Goal: Task Accomplishment & Management: Use online tool/utility

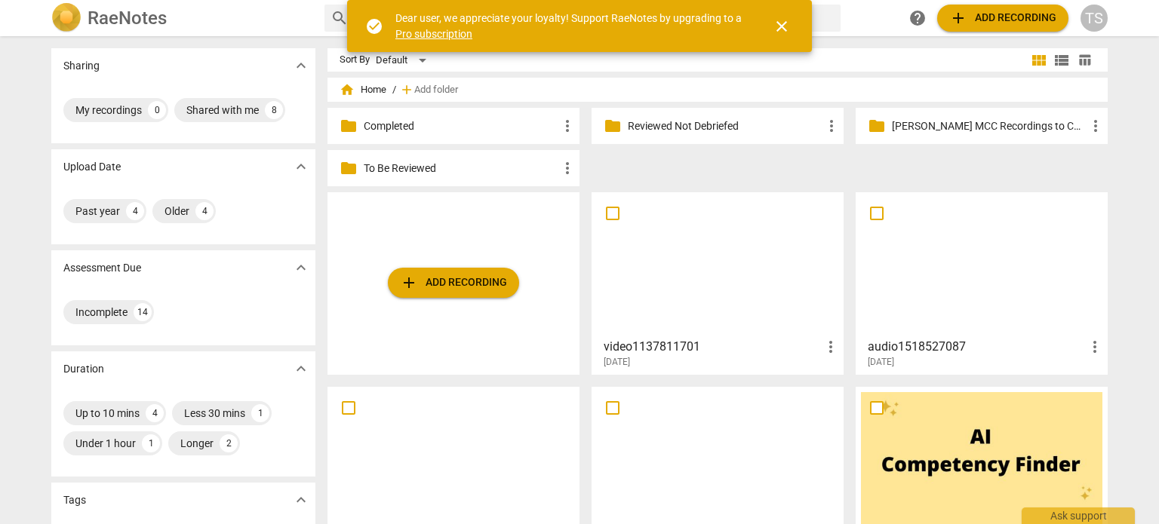
click at [679, 127] on p "Reviewed Not Debriefed" at bounding box center [725, 126] width 195 height 16
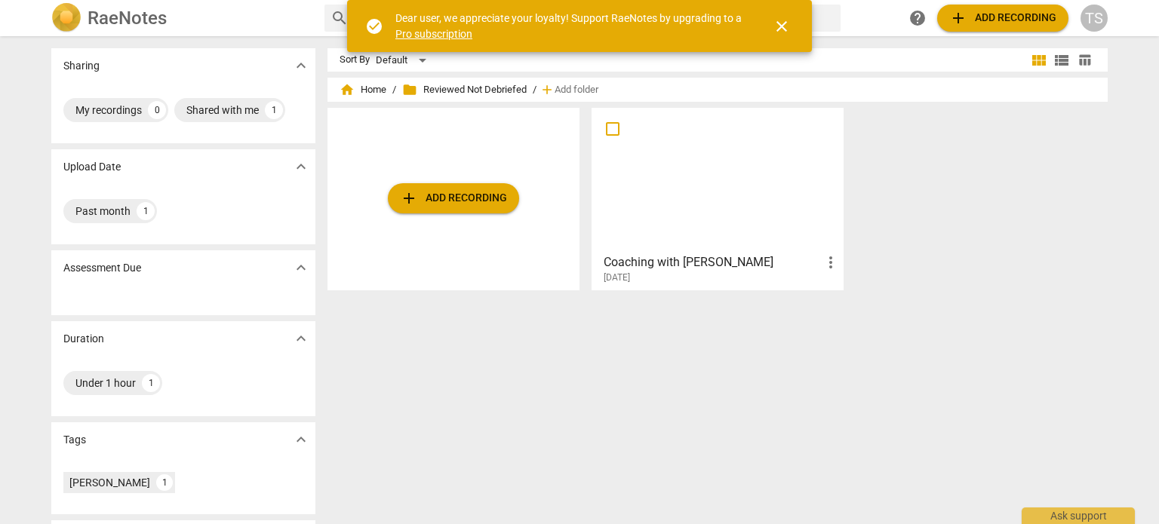
click at [650, 180] on div at bounding box center [717, 180] width 241 height 134
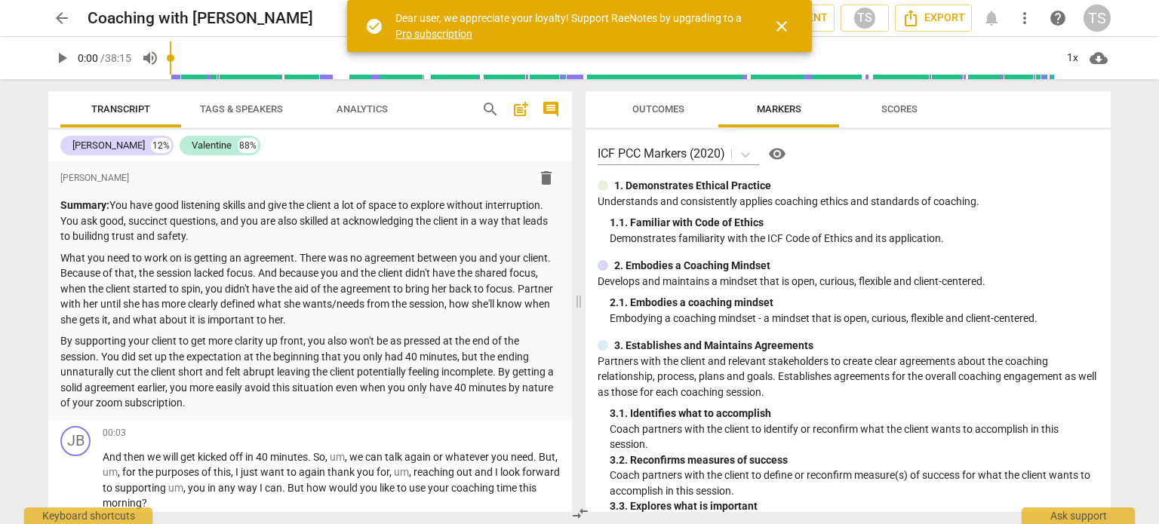
click at [59, 60] on span "play_arrow" at bounding box center [62, 58] width 18 height 18
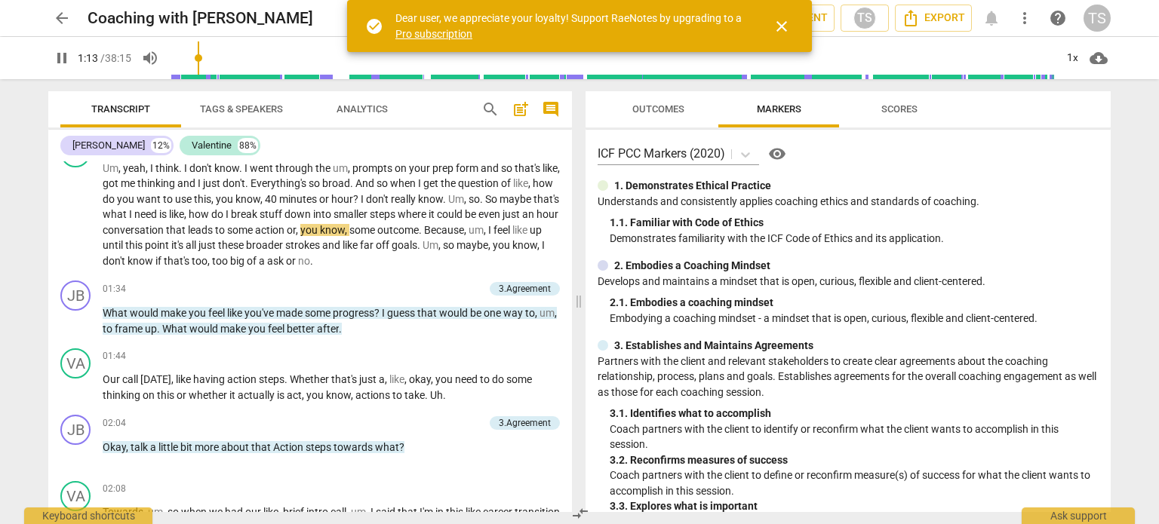
click at [885, 109] on span "Scores" at bounding box center [899, 108] width 36 height 11
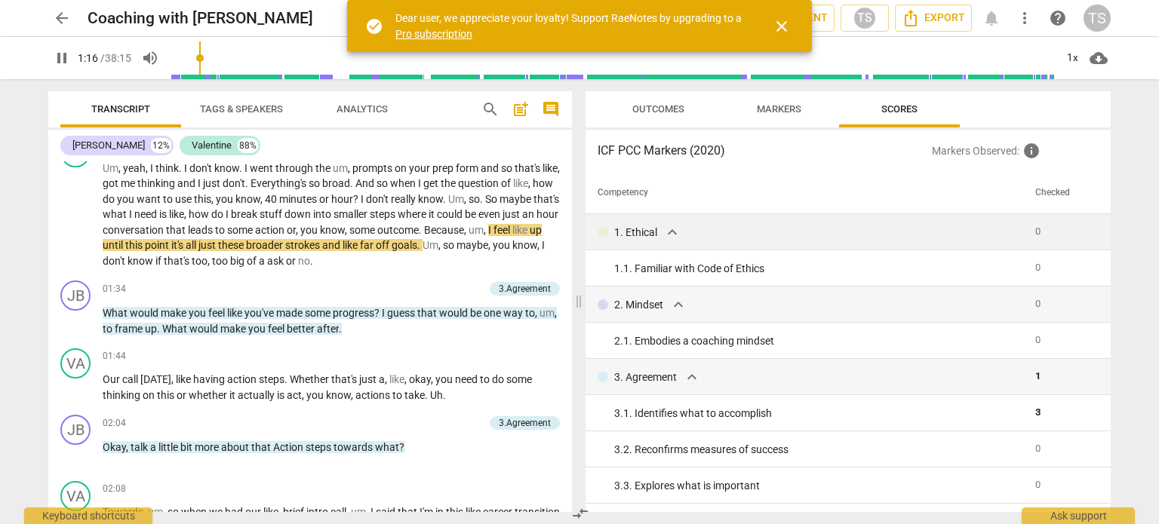
drag, startPoint x: 1104, startPoint y: 224, endPoint x: 1104, endPoint y: 238, distance: 13.6
click at [1104, 238] on td at bounding box center [1102, 232] width 17 height 36
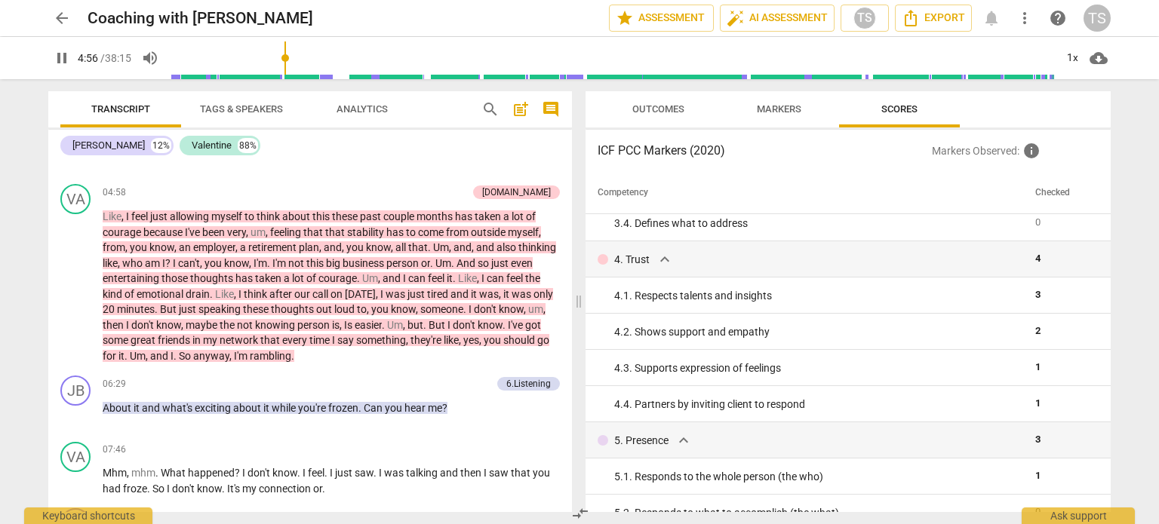
scroll to position [1008, 0]
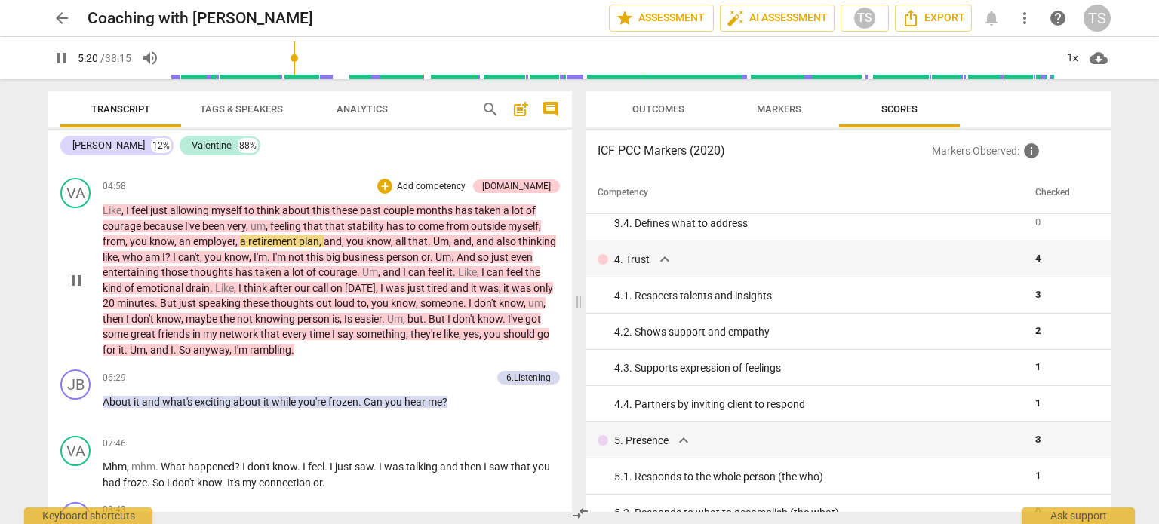
click at [508, 318] on span "." at bounding box center [504, 319] width 5 height 12
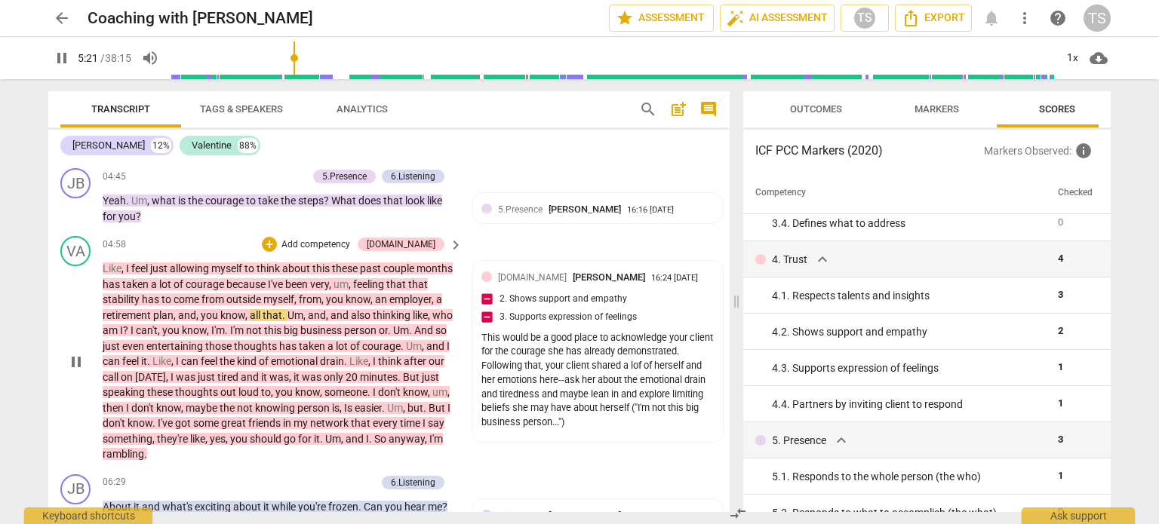
scroll to position [1062, 0]
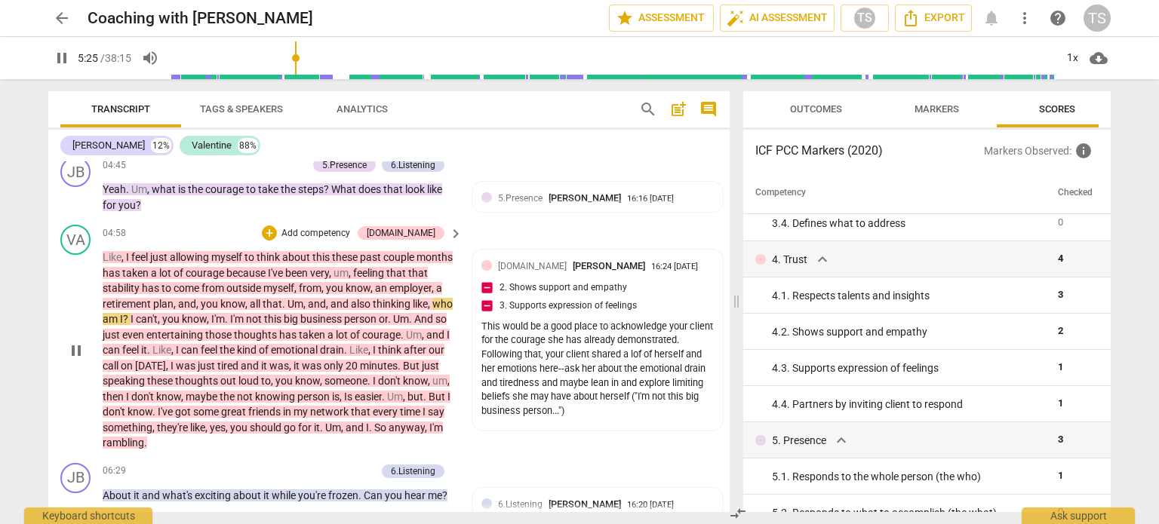
click at [175, 413] on span "I've" at bounding box center [166, 412] width 17 height 12
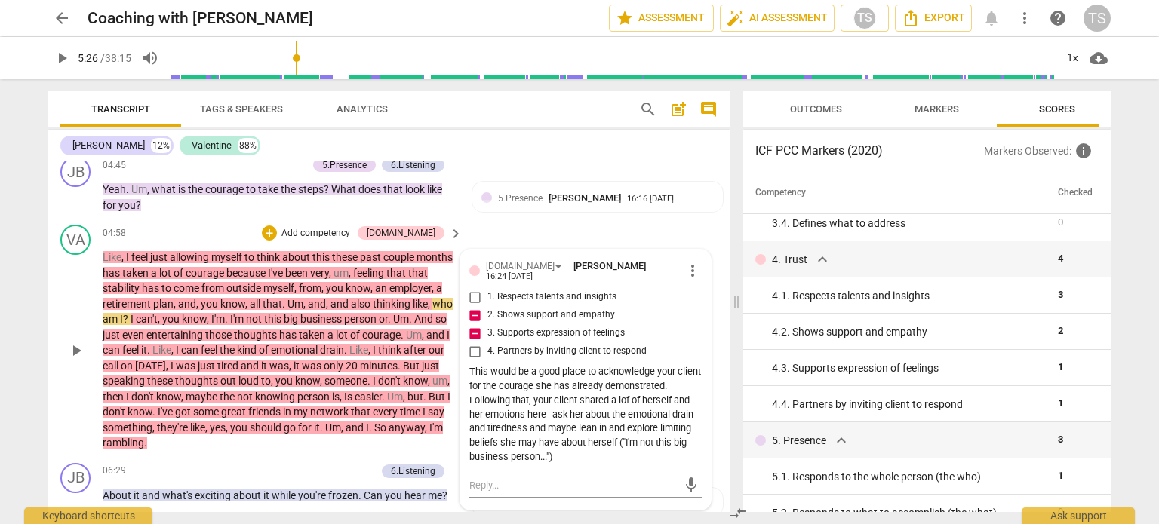
click at [175, 413] on span "I've" at bounding box center [166, 412] width 17 height 12
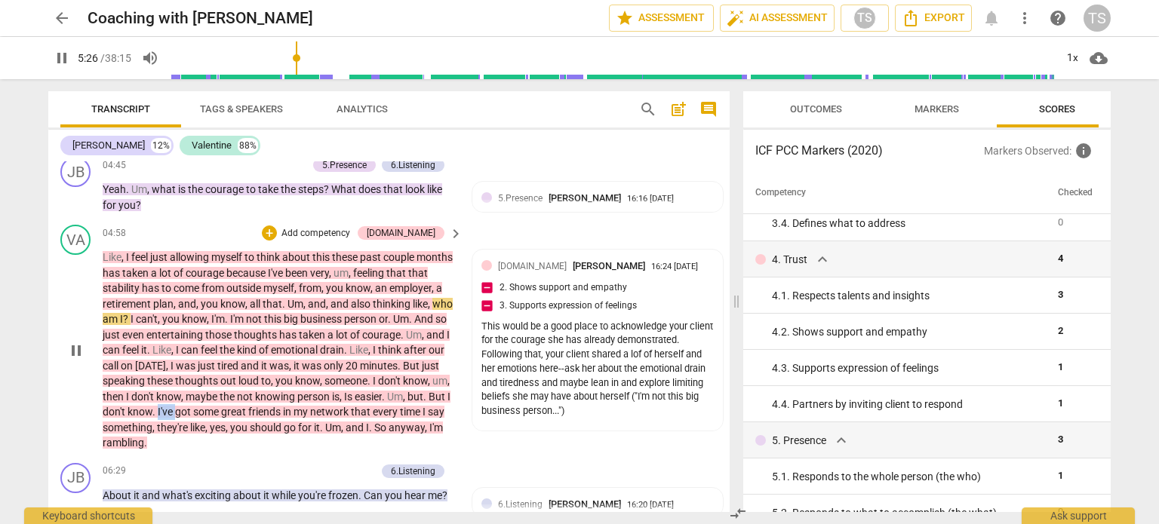
click at [175, 413] on span "I've" at bounding box center [166, 412] width 17 height 12
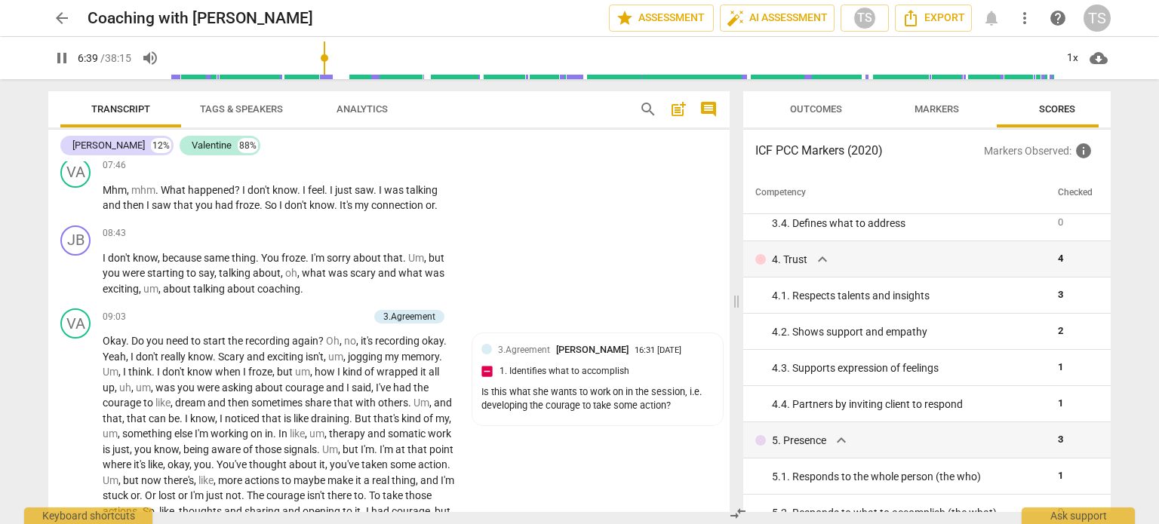
scroll to position [1437, 0]
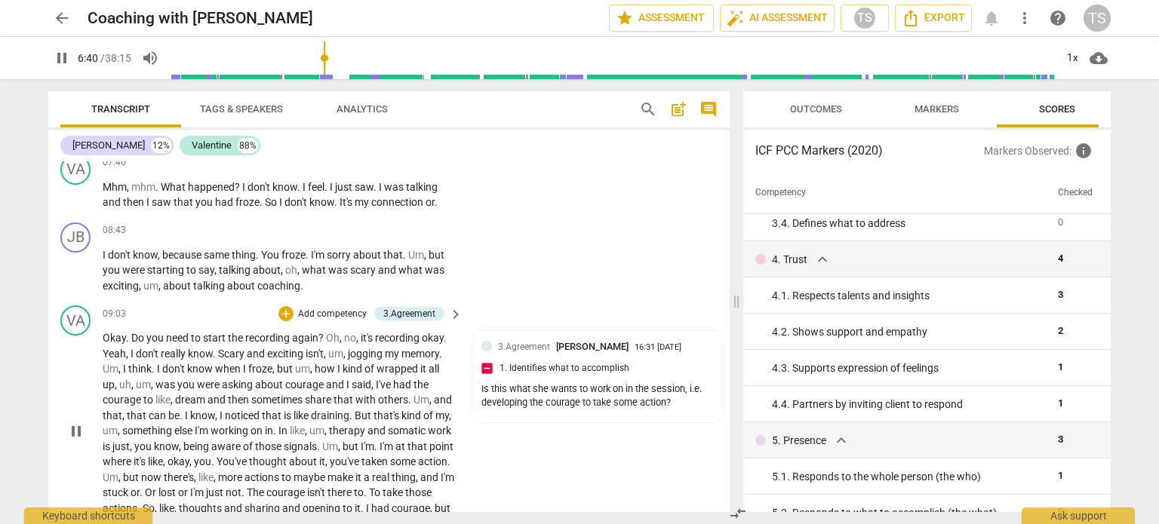
click at [103, 343] on p "Okay . Do you need to start the recording again ? Oh , no , it's recording okay…" at bounding box center [279, 430] width 352 height 201
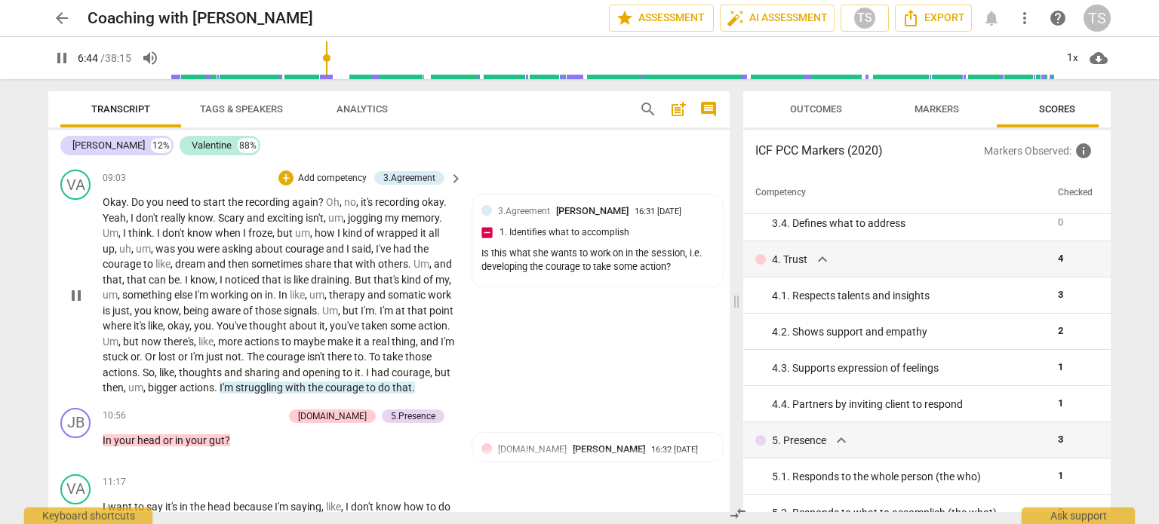
scroll to position [1569, 0]
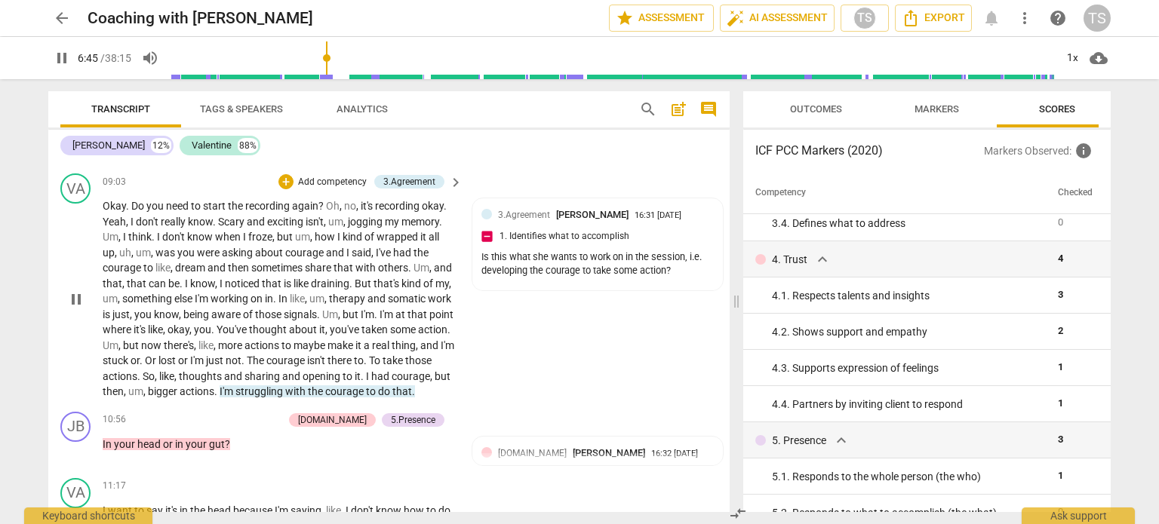
click at [214, 340] on span "like" at bounding box center [205, 346] width 15 height 12
click at [198, 340] on span "," at bounding box center [196, 346] width 5 height 12
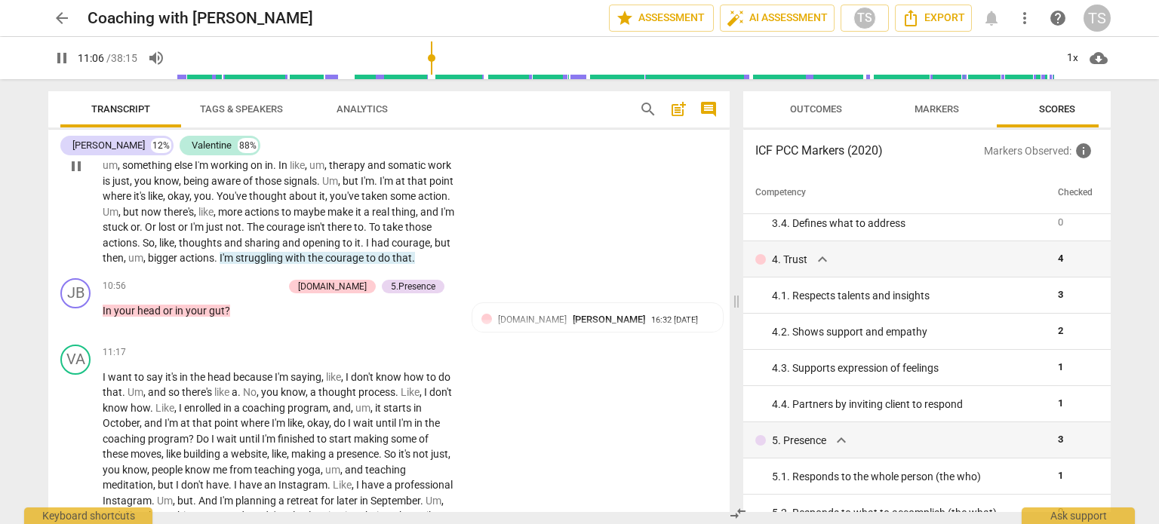
scroll to position [1695, 0]
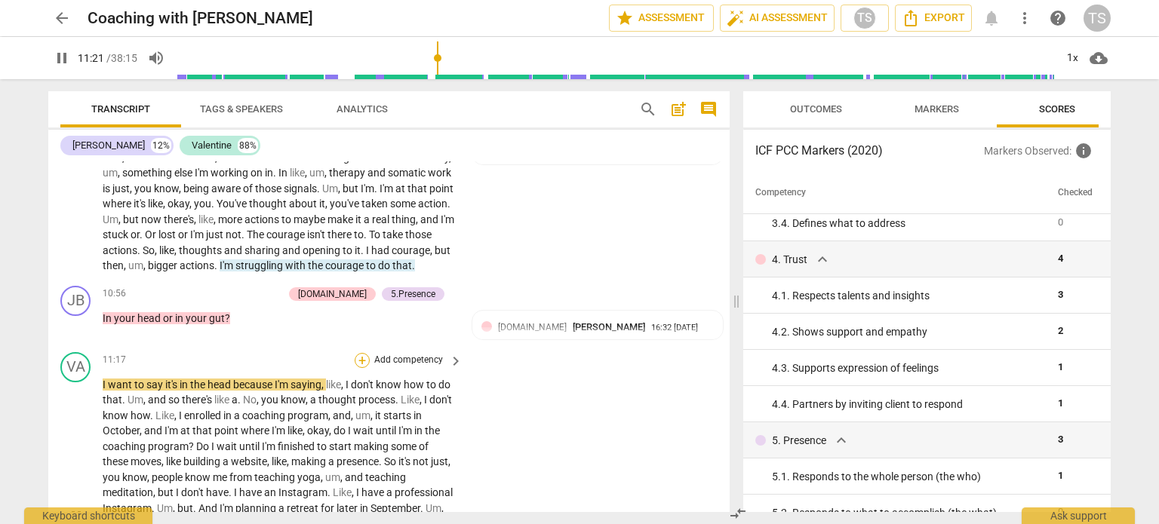
click at [355, 368] on div "+" at bounding box center [362, 360] width 15 height 15
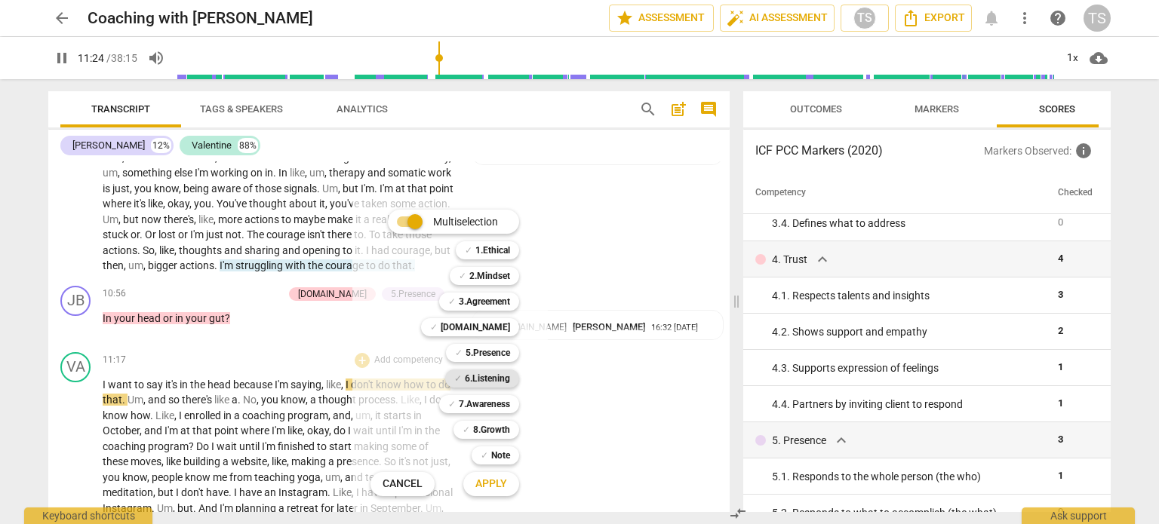
click at [496, 379] on b "6.Listening" at bounding box center [487, 379] width 45 height 18
click at [484, 484] on span "Apply" at bounding box center [491, 484] width 32 height 15
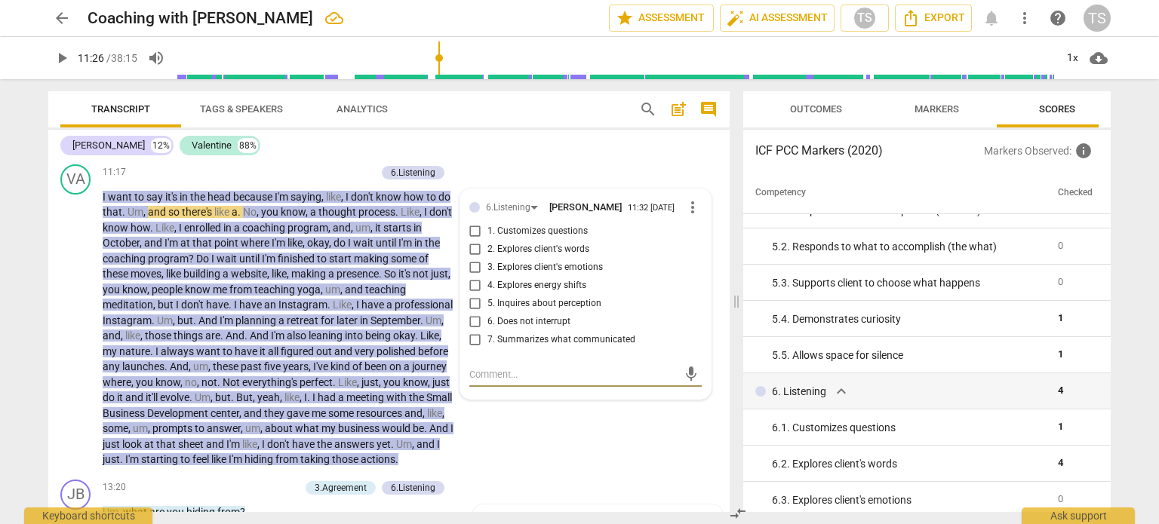
scroll to position [578, 0]
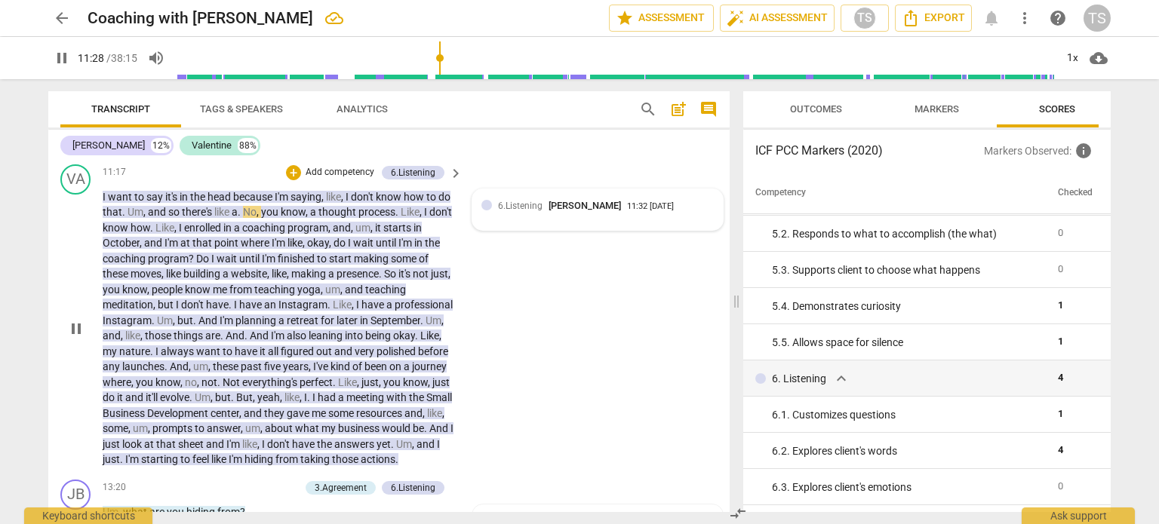
click at [698, 213] on div "6.Listening [PERSON_NAME] 11:32 [DATE]" at bounding box center [606, 205] width 216 height 14
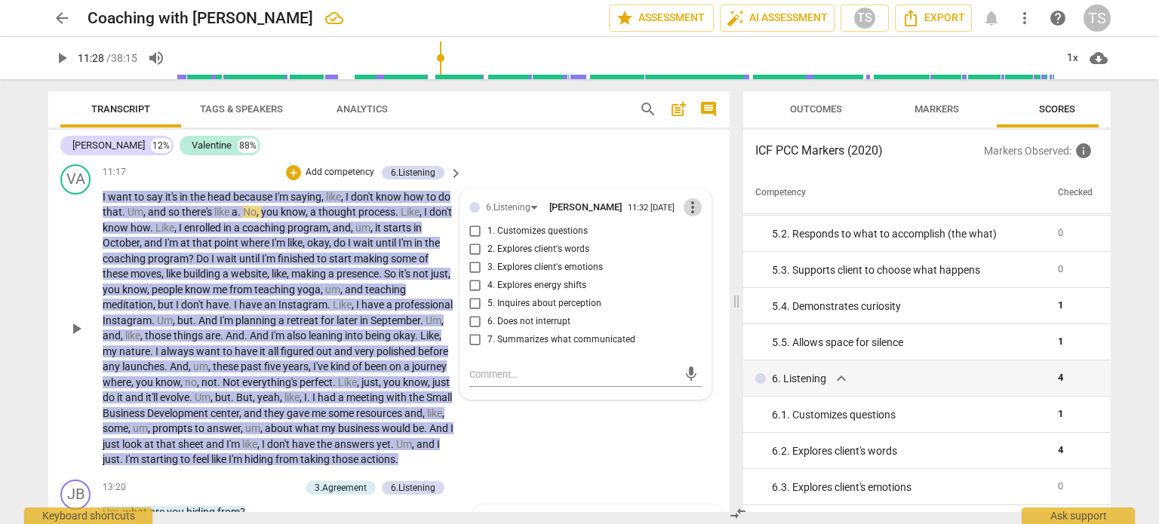
click at [689, 217] on span "more_vert" at bounding box center [693, 207] width 18 height 18
click at [688, 252] on li "Delete" at bounding box center [705, 252] width 52 height 29
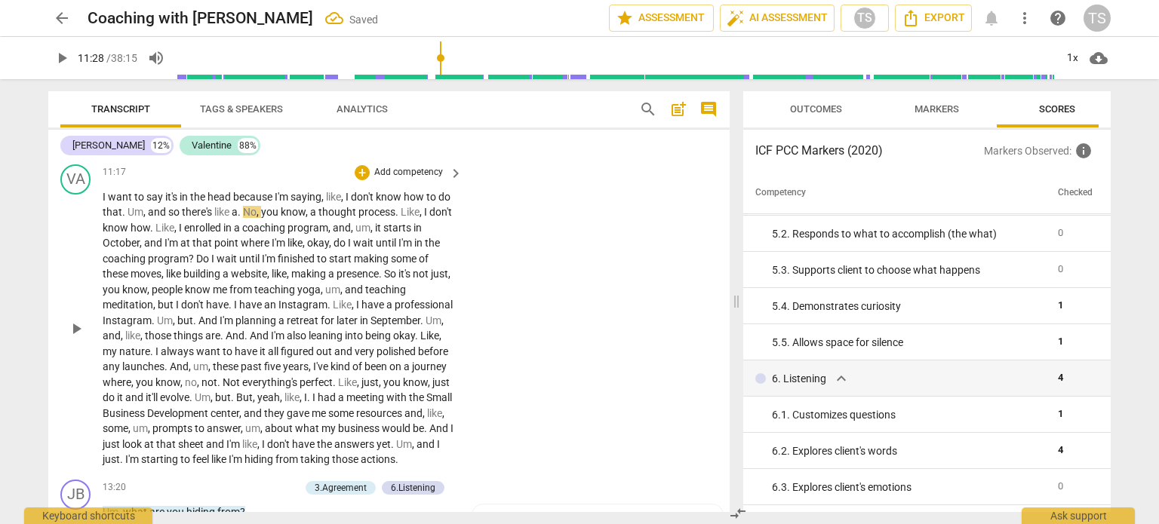
click at [98, 211] on div "play_arrow pause" at bounding box center [83, 329] width 38 height 269
drag, startPoint x: 104, startPoint y: 209, endPoint x: 343, endPoint y: 217, distance: 238.6
click at [343, 217] on p "I want to say it's in the head because I'm saying , like , I don't know how to …" at bounding box center [279, 328] width 352 height 278
click at [434, 180] on p "Add competency" at bounding box center [409, 173] width 72 height 14
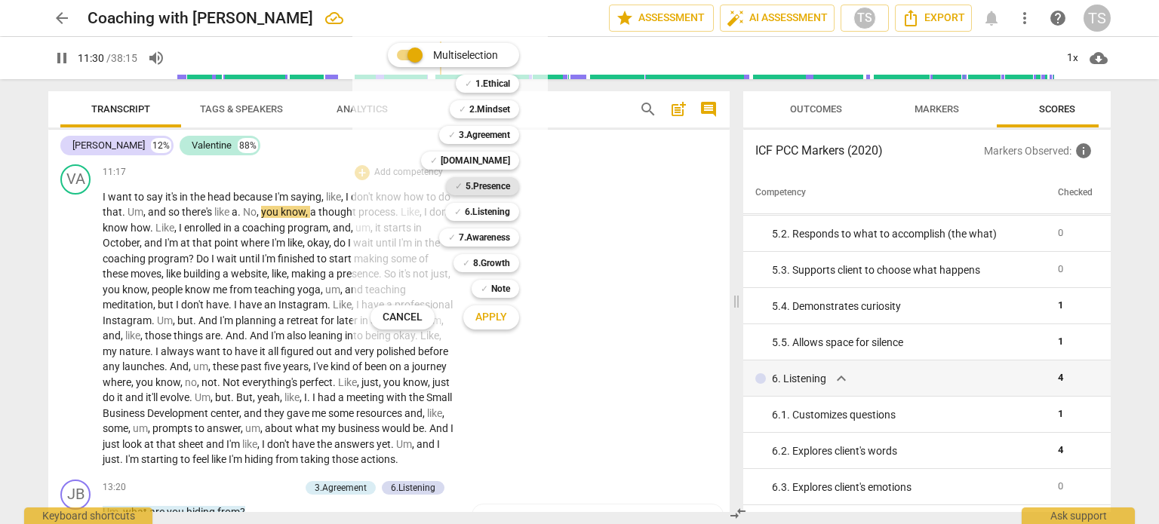
click at [491, 182] on b "5.Presence" at bounding box center [488, 186] width 45 height 18
click at [497, 318] on span "Apply" at bounding box center [491, 317] width 32 height 15
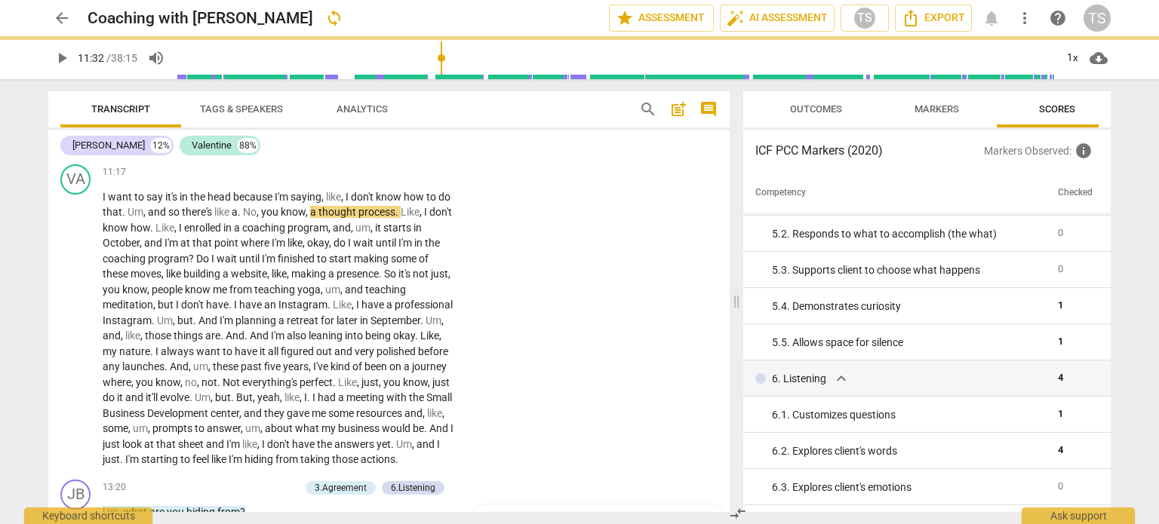
type input "692"
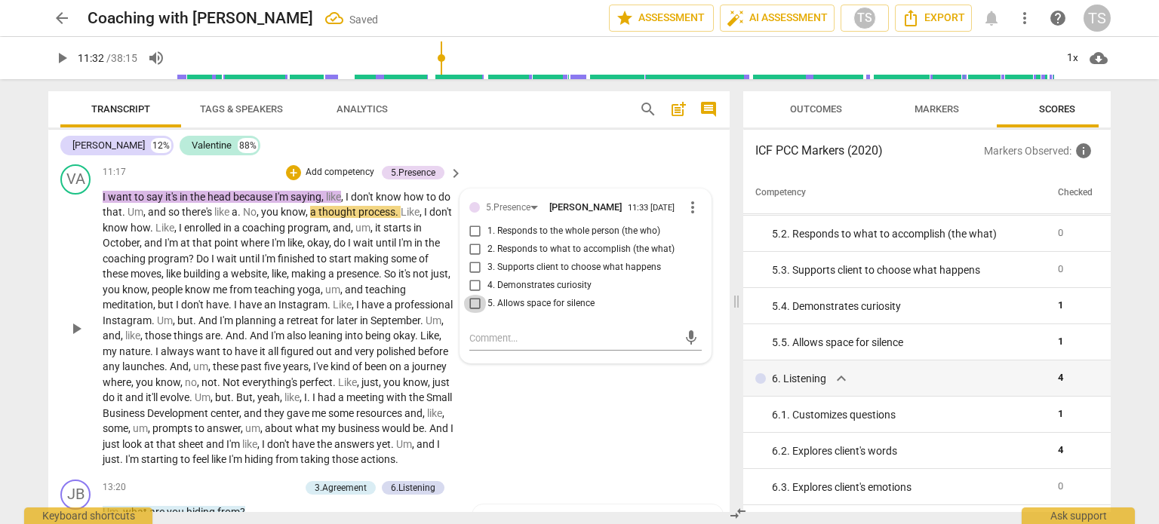
click at [474, 313] on input "5. Allows space for silence" at bounding box center [475, 304] width 24 height 18
checkbox input "true"
click at [292, 450] on span "don't" at bounding box center [279, 444] width 25 height 12
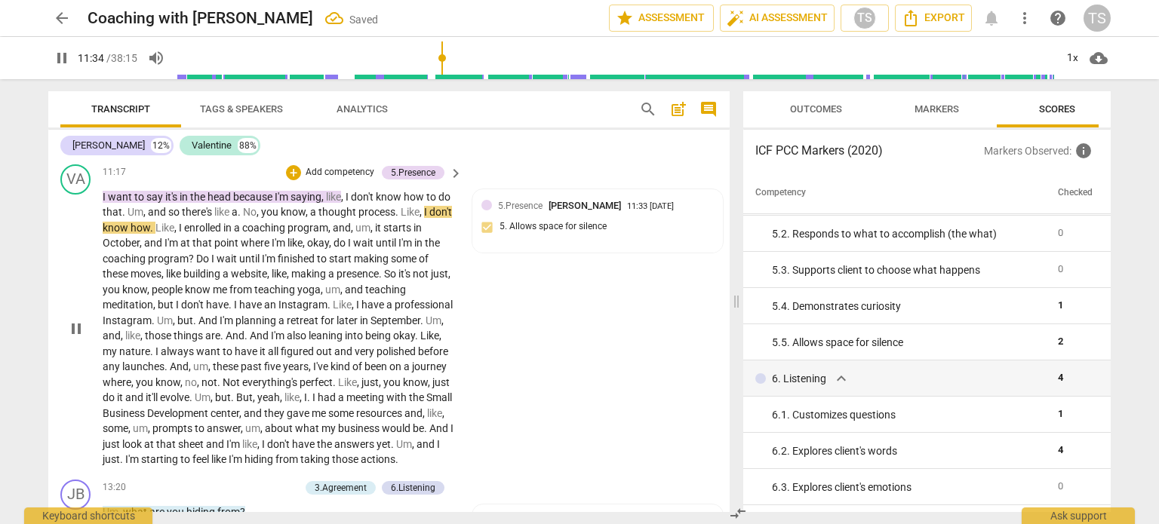
click at [353, 450] on p "I want to say it's in the head because I'm saying , like , I don't know how to …" at bounding box center [279, 328] width 352 height 278
click at [257, 450] on span "like" at bounding box center [249, 444] width 15 height 12
click at [292, 450] on span "don't" at bounding box center [279, 444] width 25 height 12
click at [376, 450] on span "answers" at bounding box center [355, 444] width 42 height 12
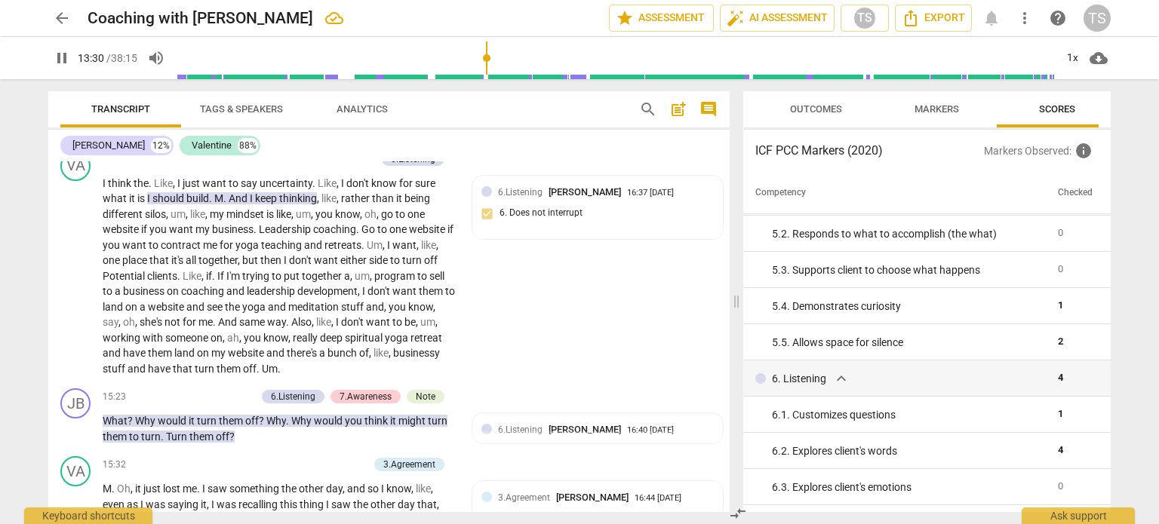
scroll to position [2274, 0]
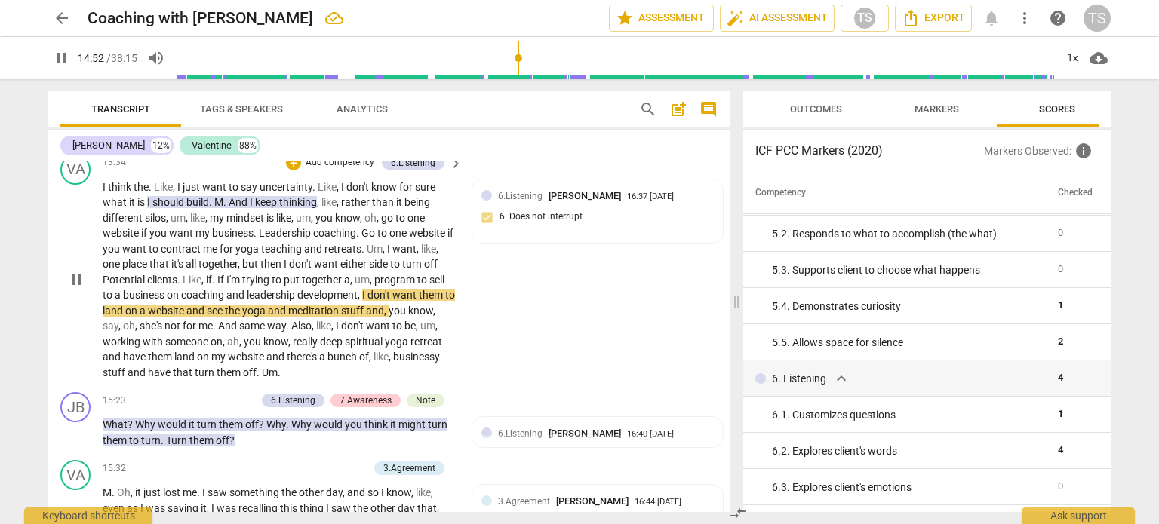
click at [397, 363] on span "businessy" at bounding box center [416, 357] width 47 height 12
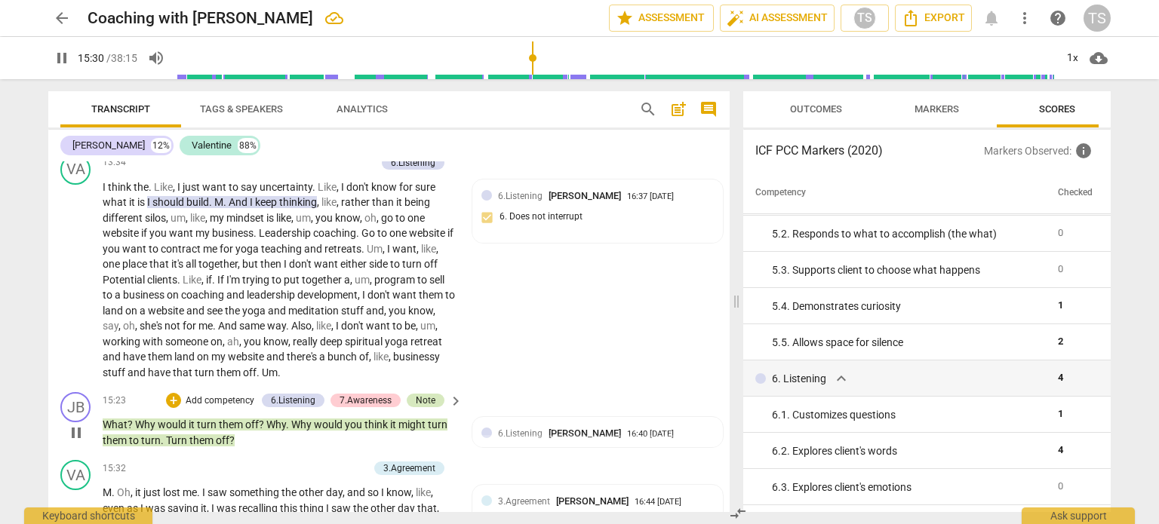
click at [426, 407] on div "Note" at bounding box center [426, 401] width 20 height 14
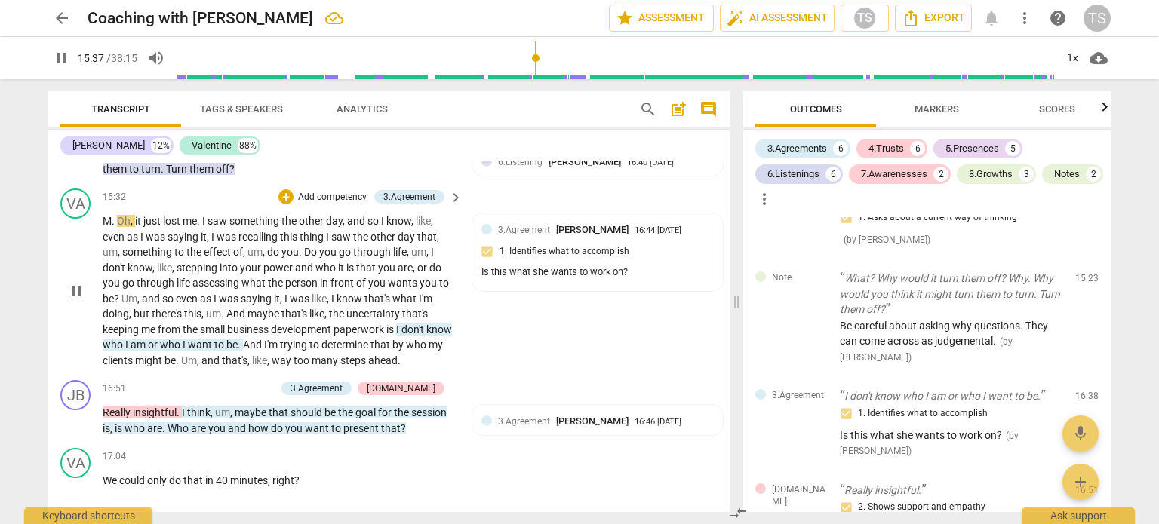
scroll to position [2548, 0]
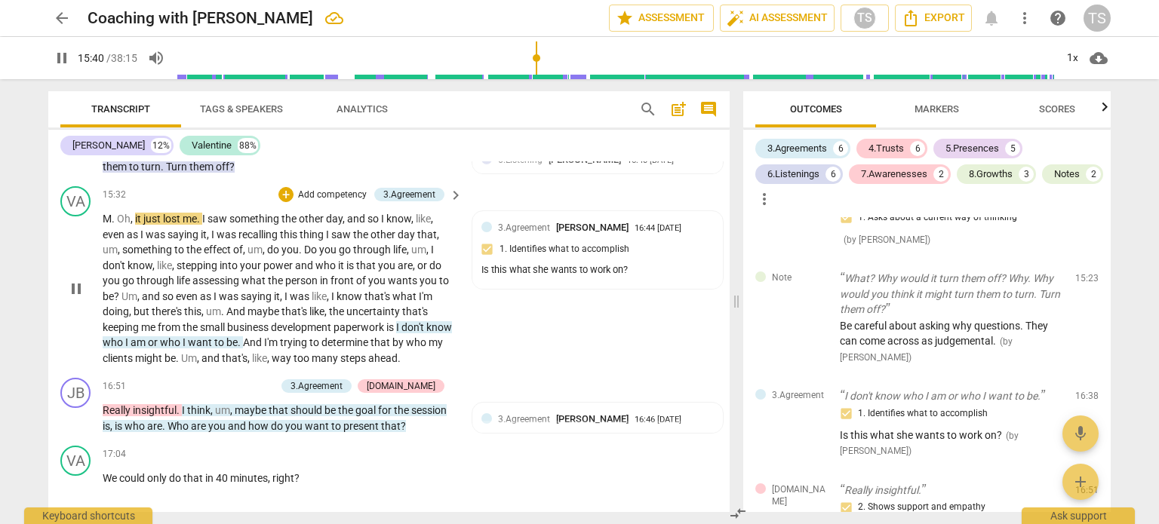
click at [390, 366] on p "M . Oh , it just lost me . I saw something the other day , and so I know , like…" at bounding box center [279, 288] width 352 height 155
click at [351, 349] on span "determine" at bounding box center [345, 342] width 49 height 12
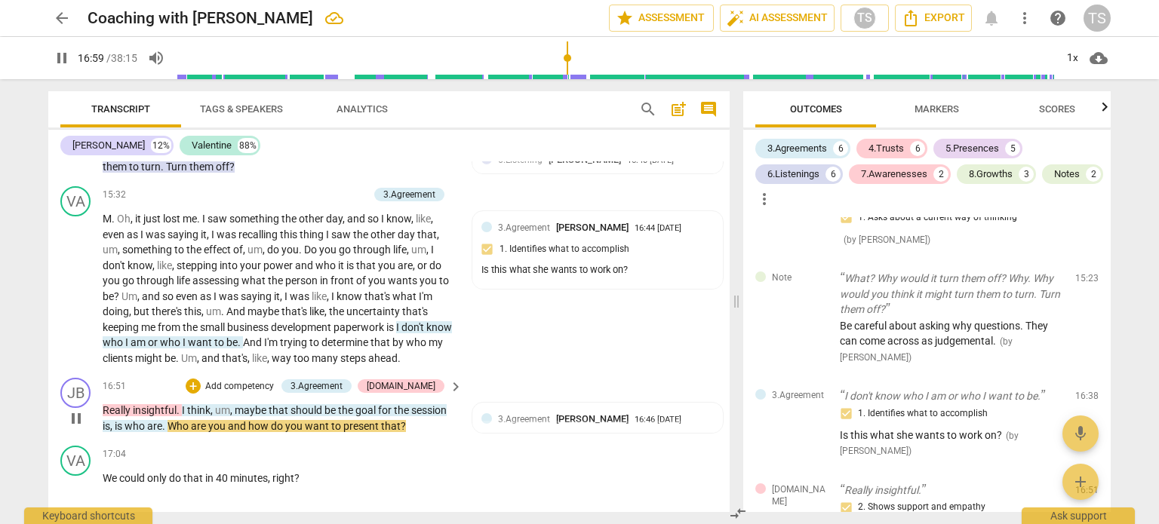
click at [74, 428] on span "pause" at bounding box center [76, 419] width 18 height 18
click at [79, 428] on span "play_arrow" at bounding box center [76, 419] width 18 height 18
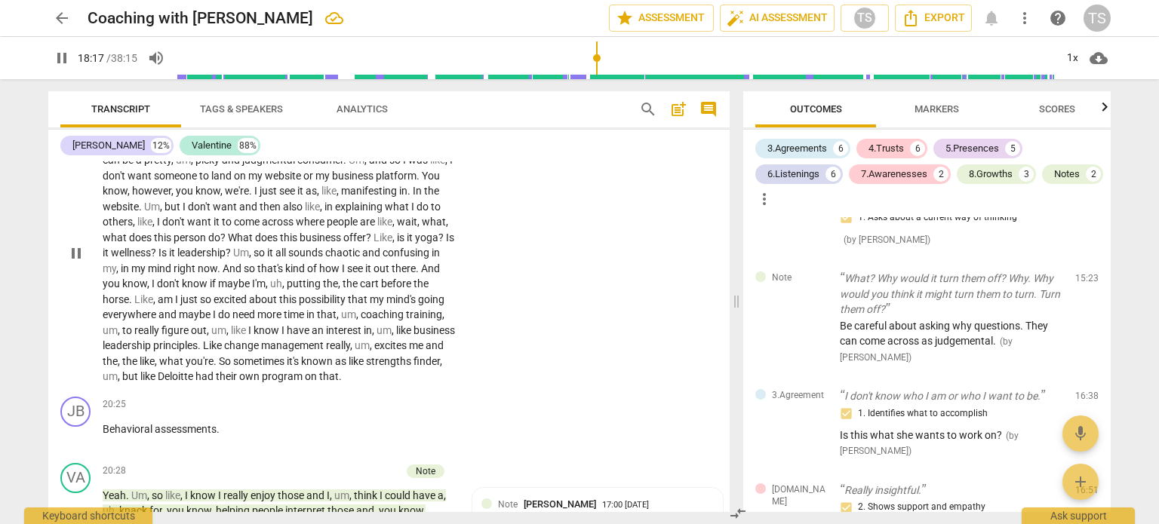
scroll to position [3104, 0]
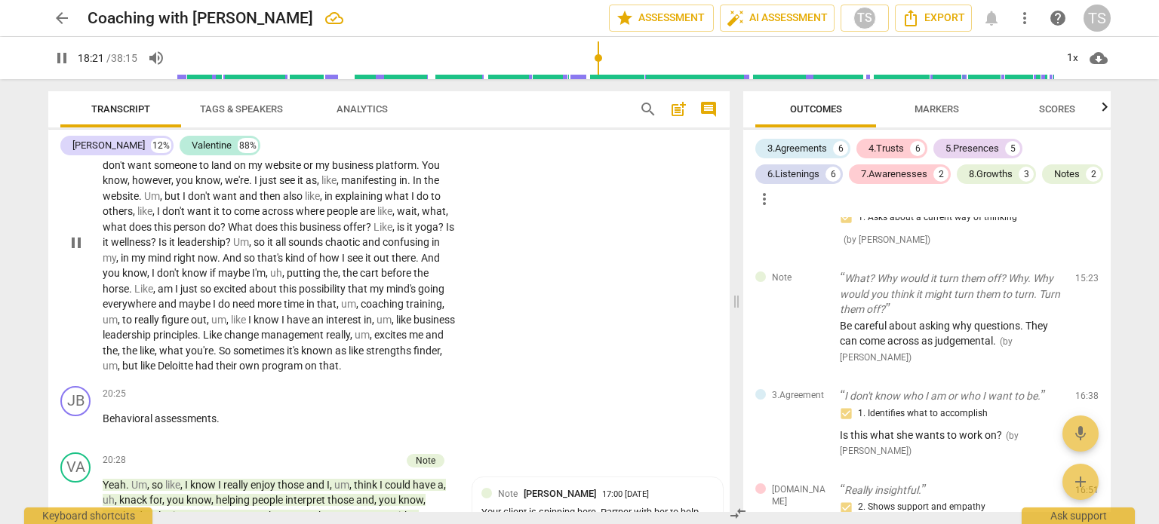
click at [100, 370] on div "play_arrow pause" at bounding box center [83, 243] width 38 height 254
click at [261, 341] on span "management" at bounding box center [293, 335] width 65 height 12
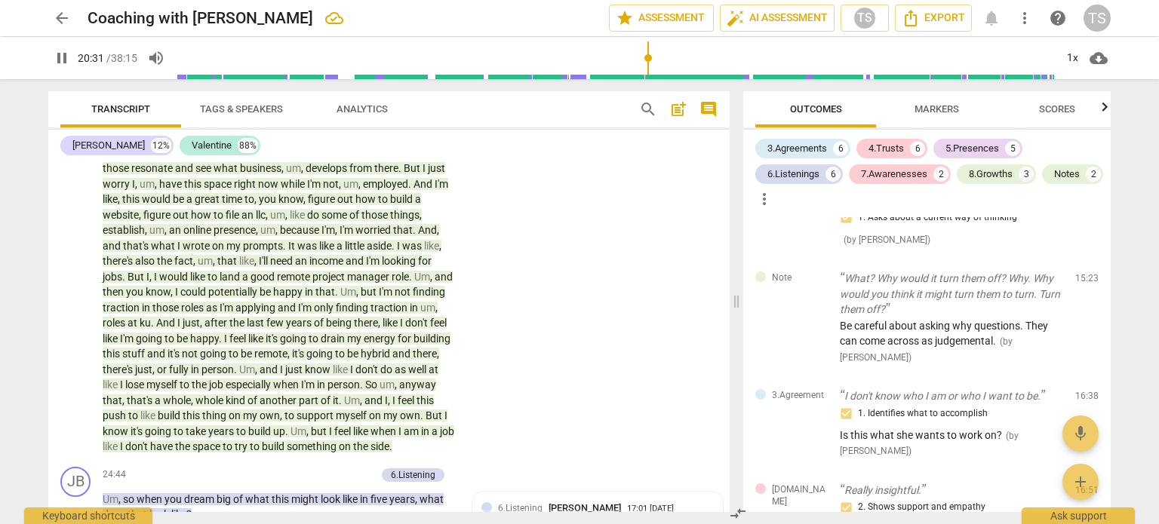
scroll to position [3628, 0]
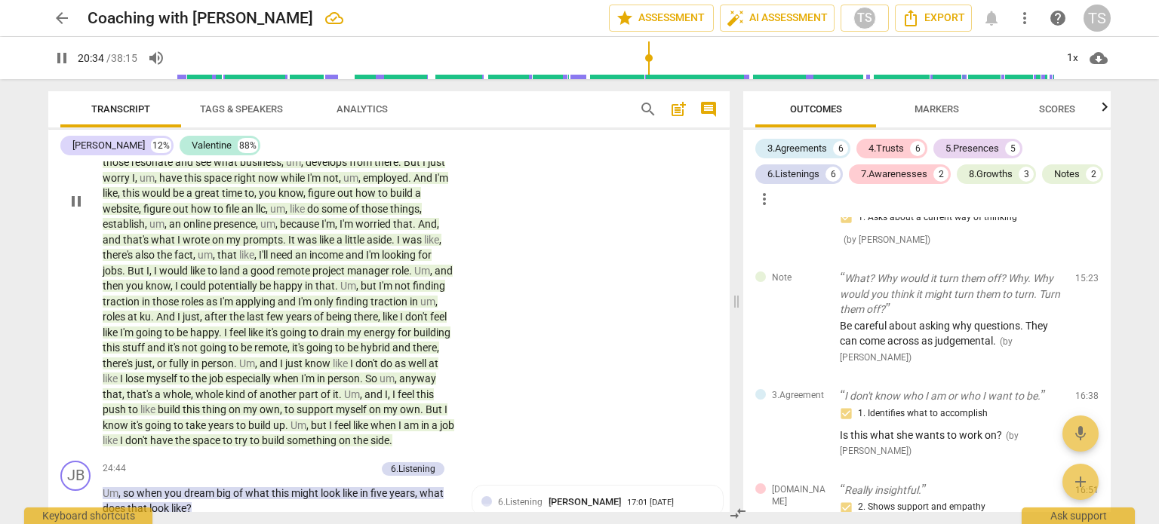
click at [329, 432] on span "but" at bounding box center [320, 425] width 18 height 12
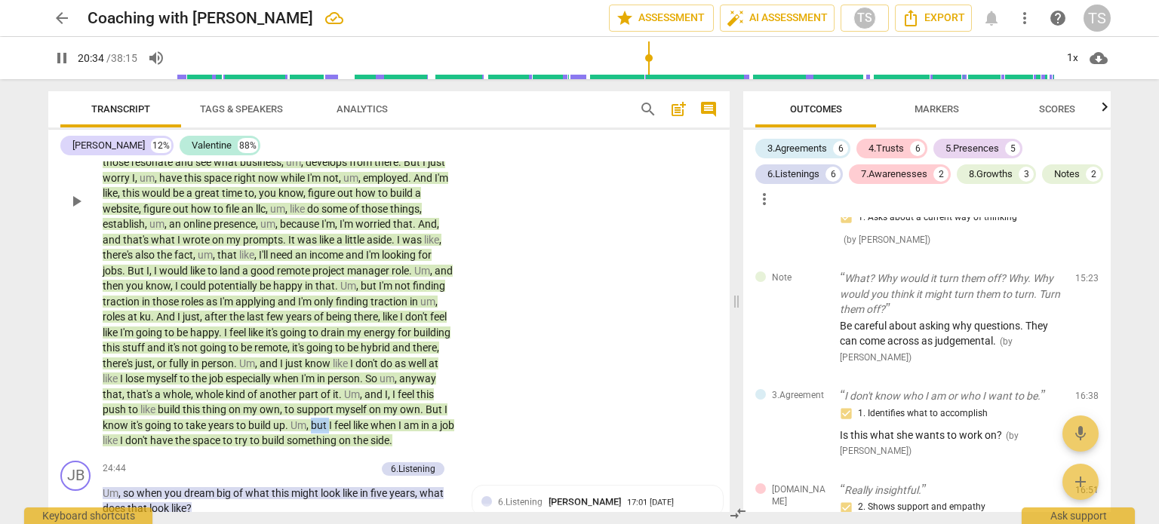
click at [329, 432] on span "but" at bounding box center [320, 425] width 18 height 12
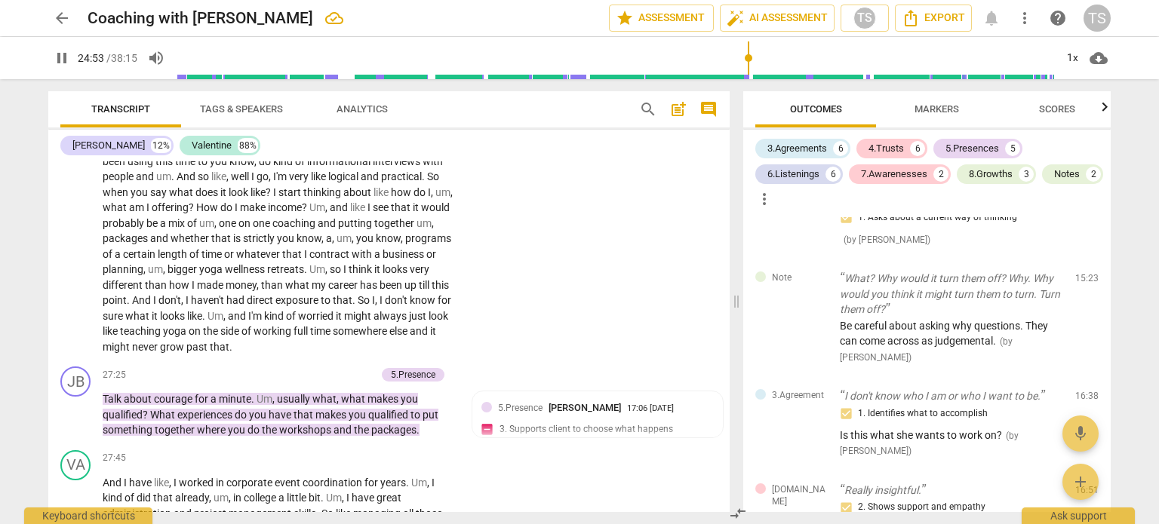
scroll to position [4062, 0]
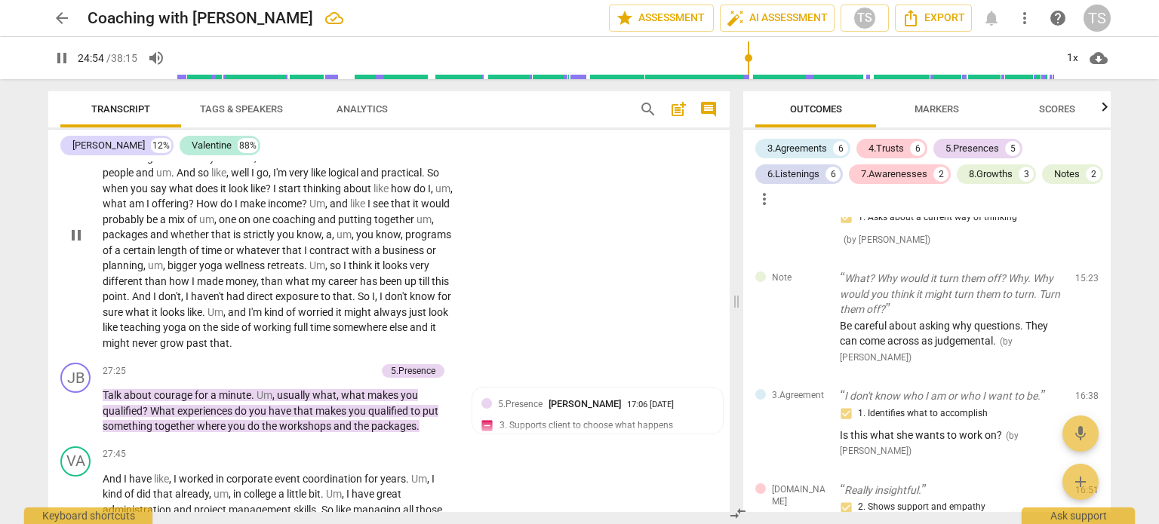
click at [286, 318] on span "kind" at bounding box center [275, 312] width 22 height 12
click at [333, 333] on span "time" at bounding box center [321, 327] width 23 height 12
click at [395, 0] on body "arrow_back Coaching with Valentine edit star Assessment auto_fix_high AI Assess…" at bounding box center [579, 0] width 1159 height 0
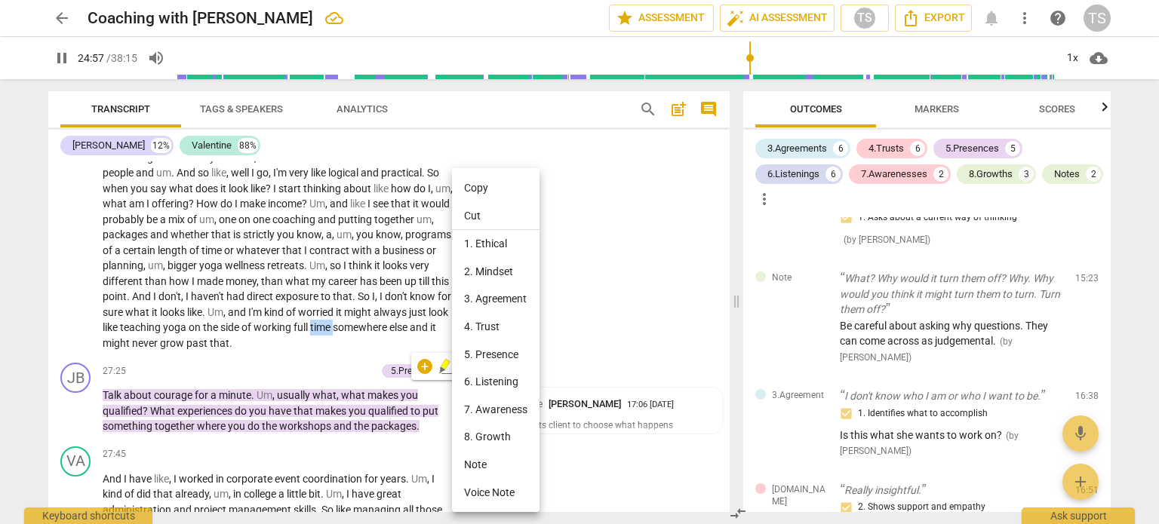
click at [386, 384] on div at bounding box center [579, 262] width 1159 height 524
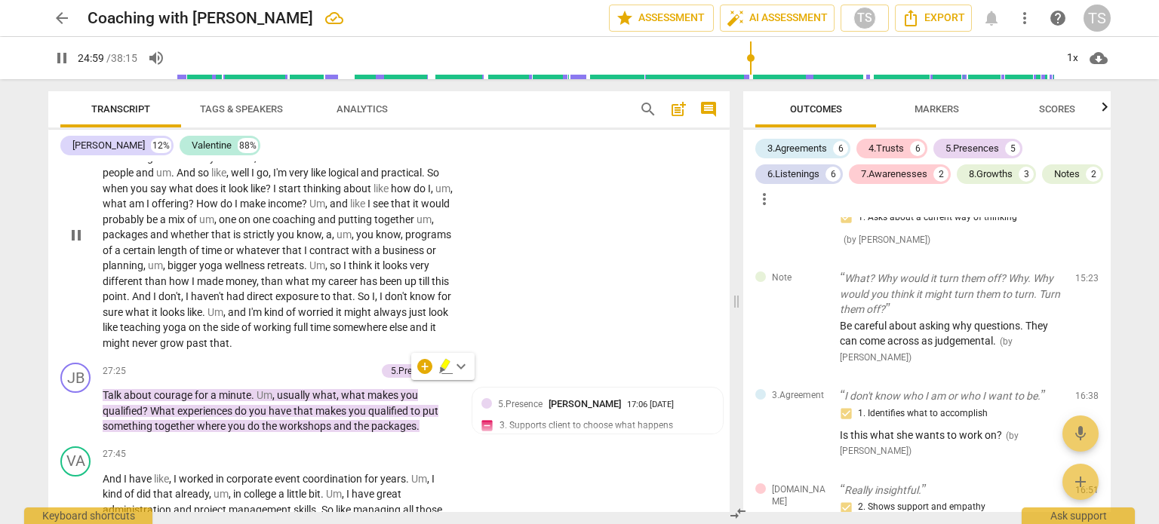
click at [310, 333] on span "full" at bounding box center [301, 327] width 17 height 12
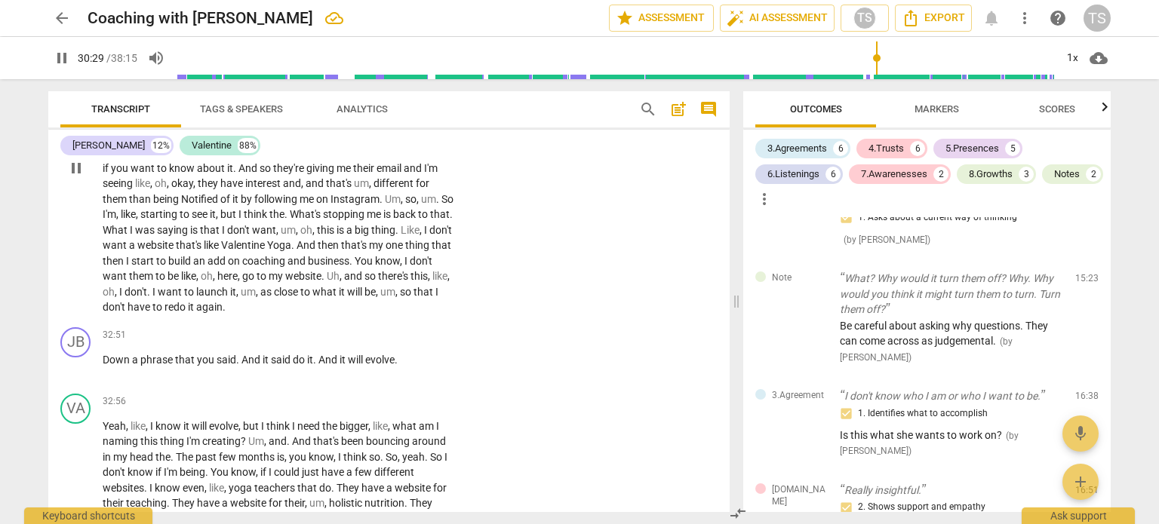
scroll to position [4880, 0]
click at [158, 298] on span "I" at bounding box center [154, 292] width 5 height 12
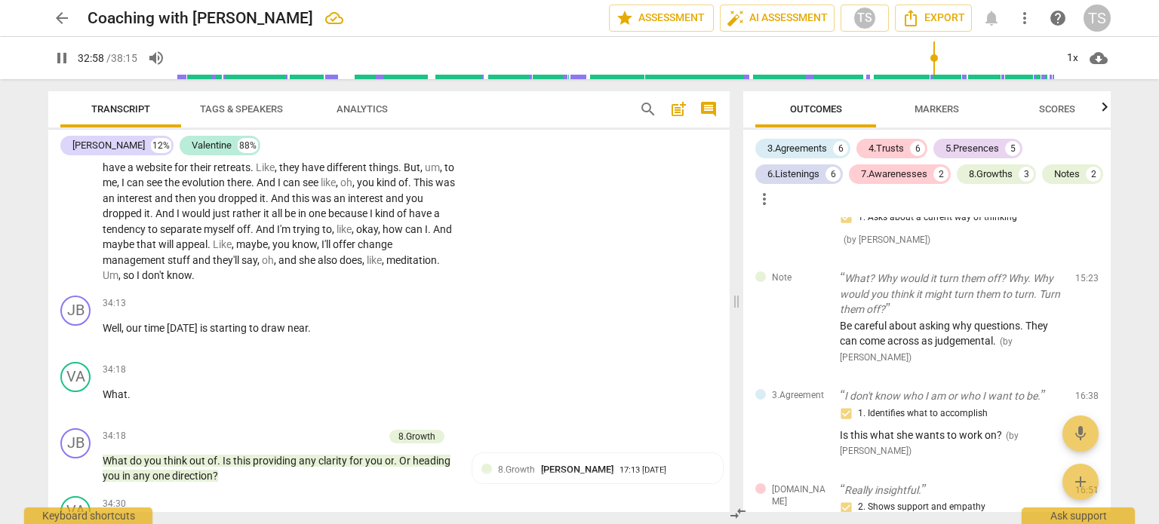
scroll to position [5258, 0]
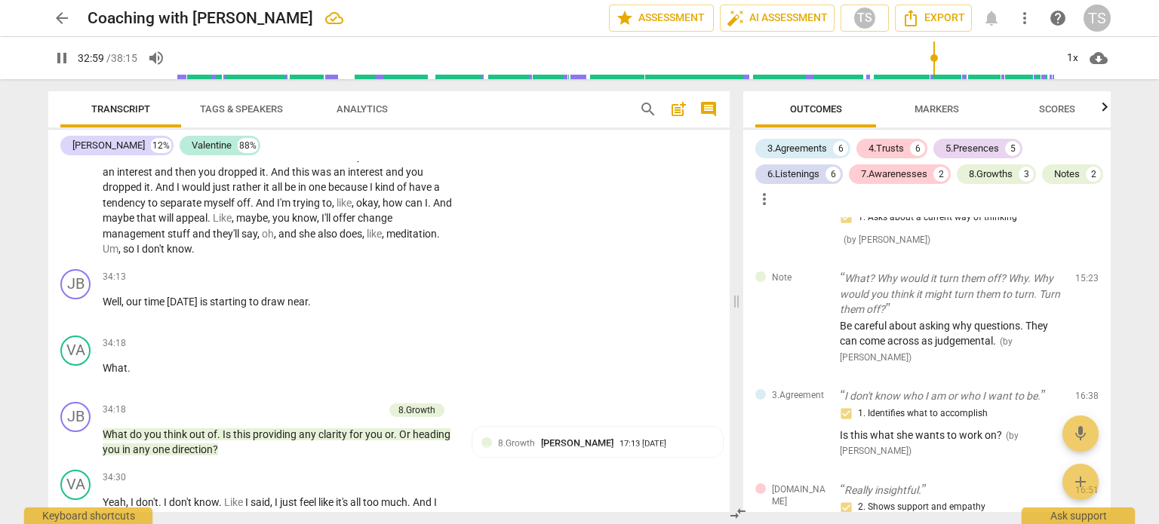
click at [396, 257] on p "Yeah , like , I know it will evolve , but I think I need the bigger , like , wh…" at bounding box center [279, 149] width 352 height 217
click at [395, 257] on p "Yeah , like , I know it will evolve , but I think I need the bigger , like , wh…" at bounding box center [279, 149] width 352 height 217
click at [404, 240] on span "meditation" at bounding box center [411, 234] width 51 height 12
click at [392, 240] on span "meditation" at bounding box center [411, 234] width 51 height 12
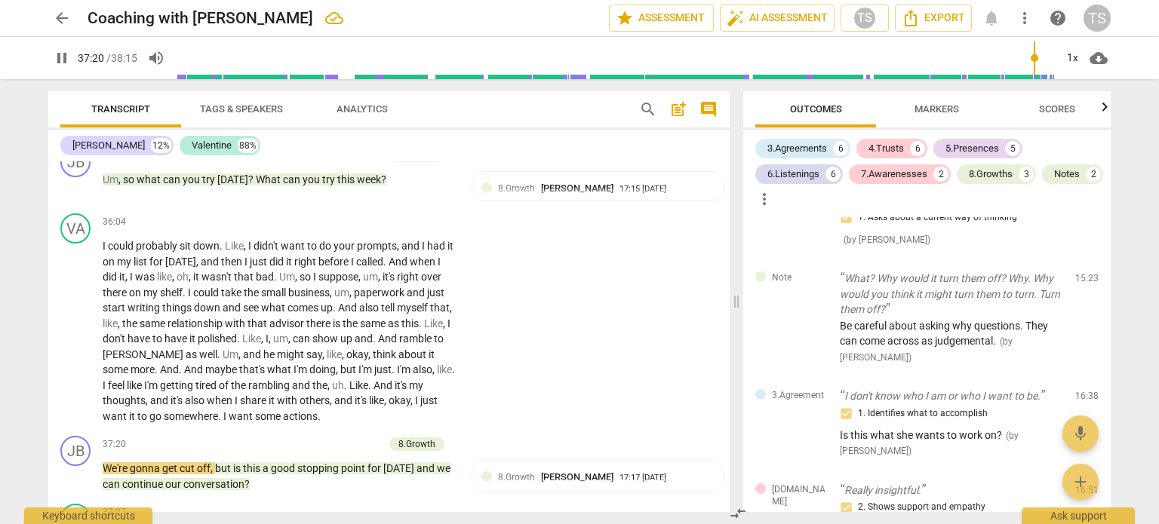
scroll to position [6190, 0]
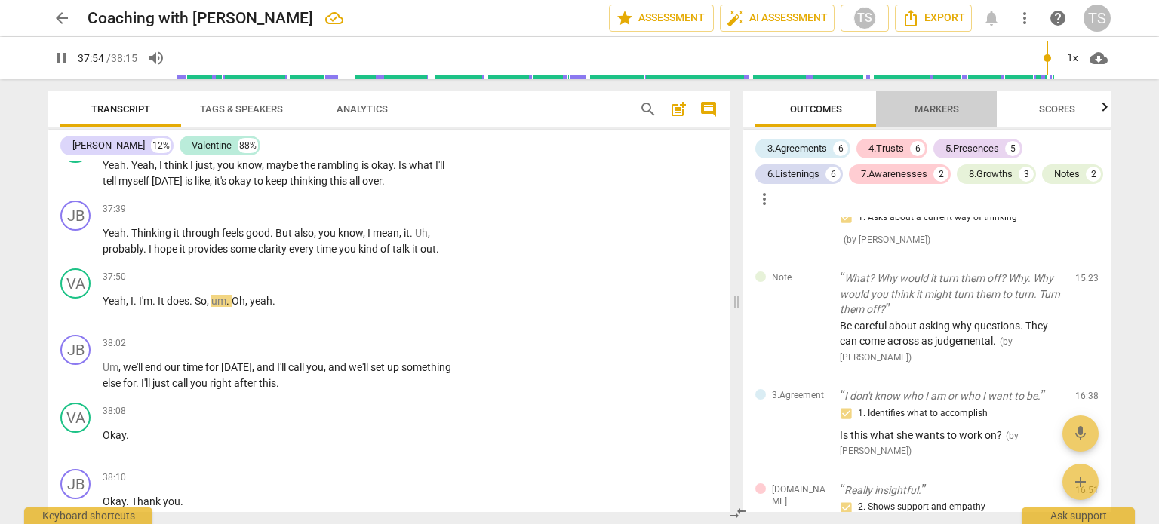
click at [941, 106] on span "Markers" at bounding box center [936, 108] width 45 height 11
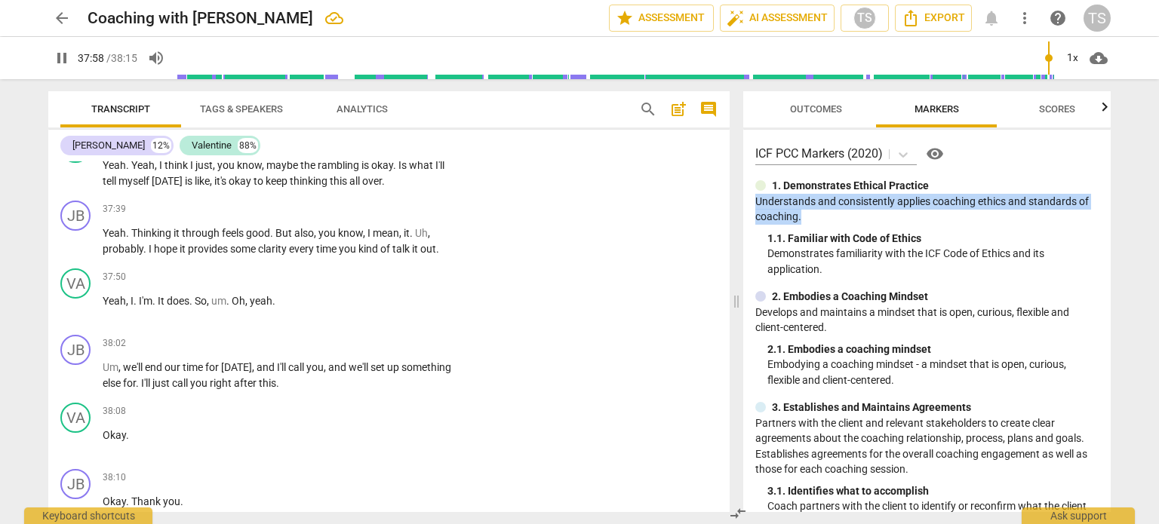
drag, startPoint x: 1112, startPoint y: 177, endPoint x: 1116, endPoint y: 218, distance: 41.7
click at [1116, 218] on div "Outcomes Markers Scores ICF PCC Markers (2020) visibility 1. Demonstrates Ethic…" at bounding box center [930, 301] width 386 height 445
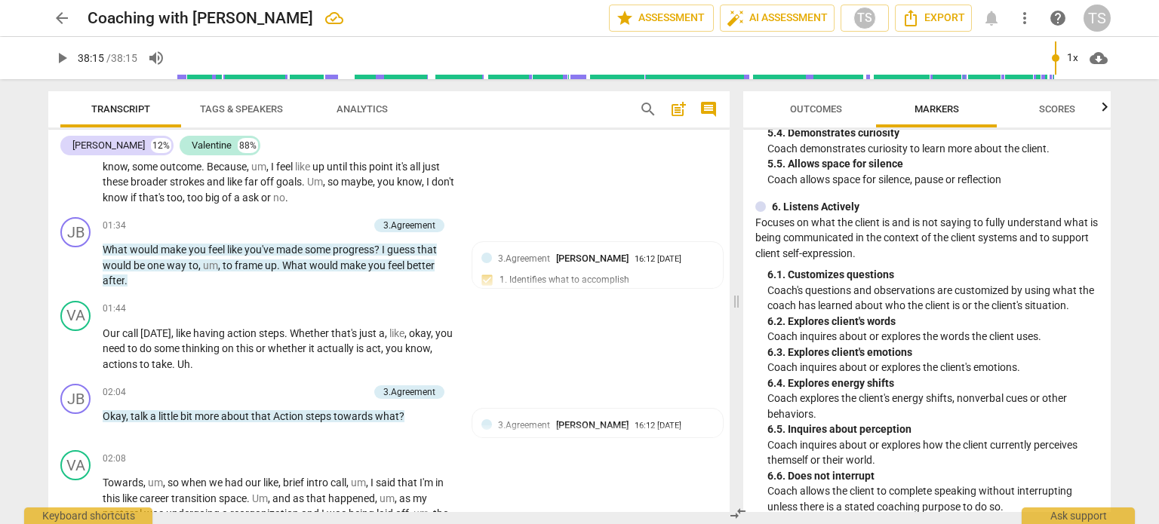
scroll to position [0, 0]
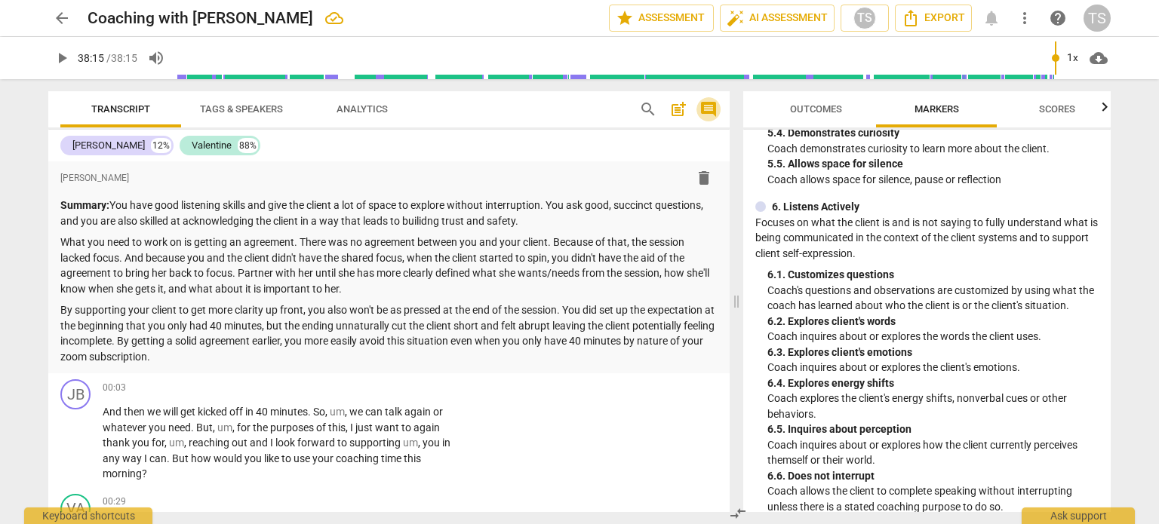
click at [712, 107] on span "comment" at bounding box center [708, 109] width 18 height 18
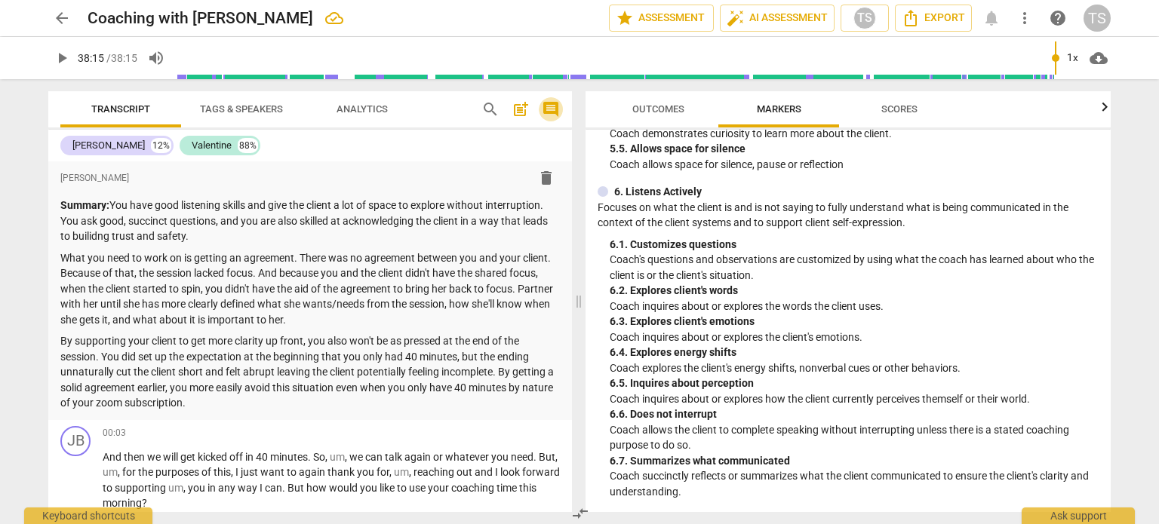
click at [546, 110] on span "comment" at bounding box center [551, 109] width 18 height 18
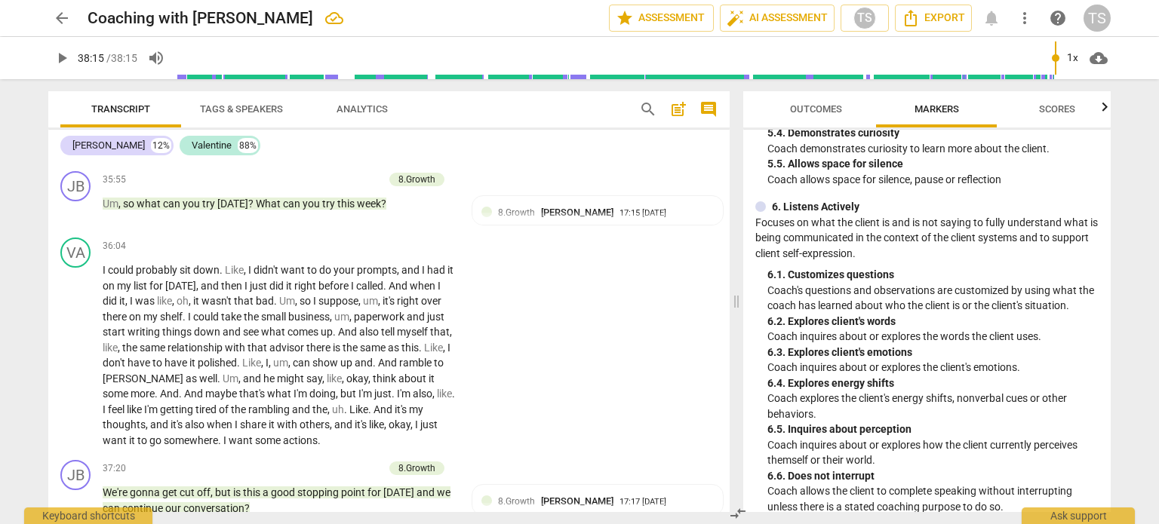
scroll to position [5922, 0]
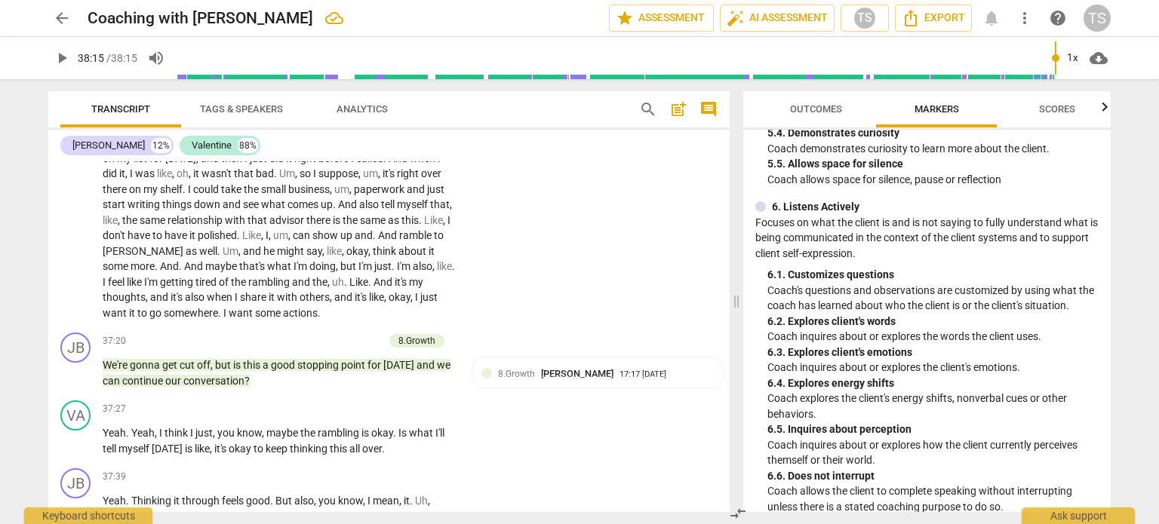
type input "2295"
